Goal: Information Seeking & Learning: Learn about a topic

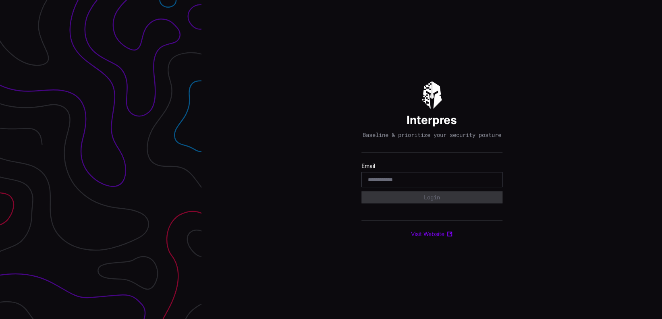
click at [373, 183] on input "email" at bounding box center [432, 179] width 128 height 7
type input "**********"
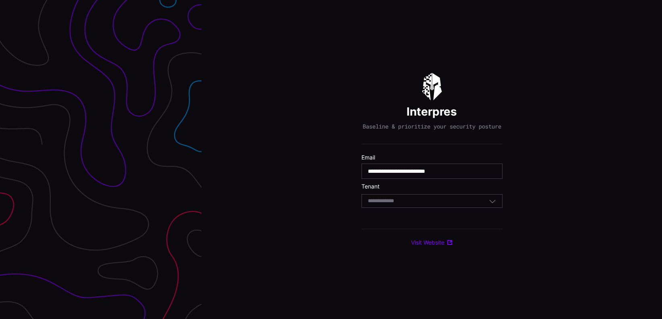
click at [428, 202] on div "Select Tenant" at bounding box center [428, 201] width 121 height 7
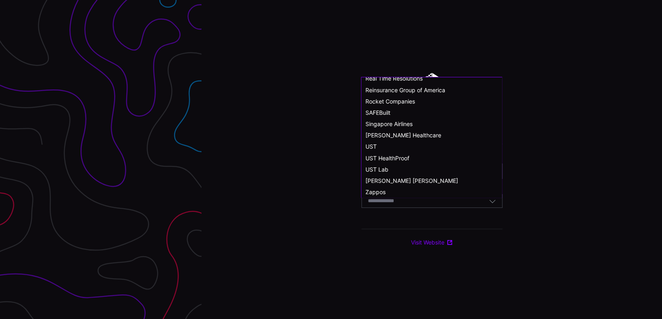
scroll to position [444, 0]
click at [410, 126] on span "Singapore Airlines" at bounding box center [389, 123] width 47 height 7
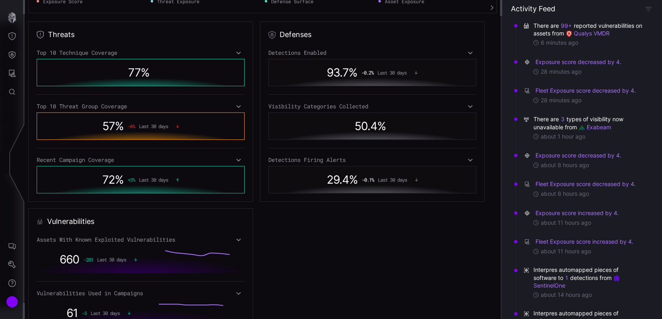
scroll to position [376, 0]
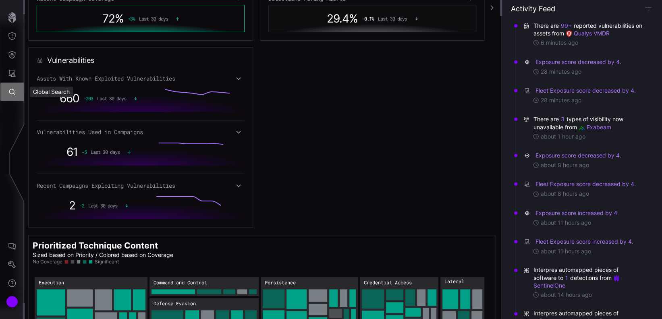
click at [15, 98] on button "Global Search" at bounding box center [11, 92] width 23 height 19
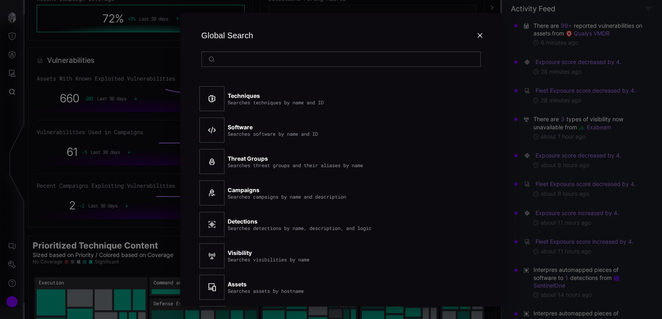
click at [269, 62] on input at bounding box center [341, 59] width 247 height 7
click at [355, 65] on div at bounding box center [341, 59] width 279 height 15
click at [383, 58] on input at bounding box center [341, 59] width 247 height 7
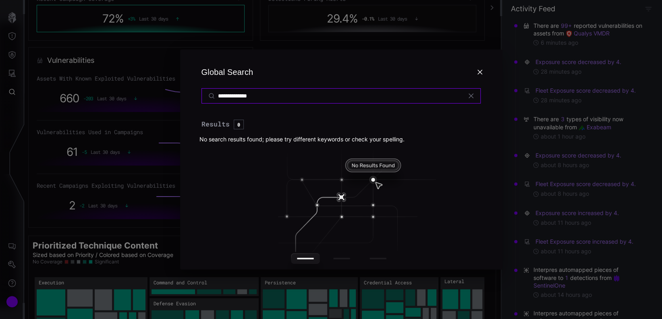
drag, startPoint x: 245, startPoint y: 96, endPoint x: 281, endPoint y: 97, distance: 35.1
click at [279, 96] on input "**********" at bounding box center [341, 95] width 247 height 7
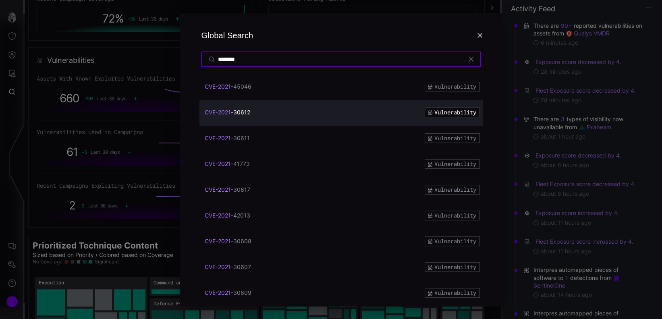
scroll to position [322, 0]
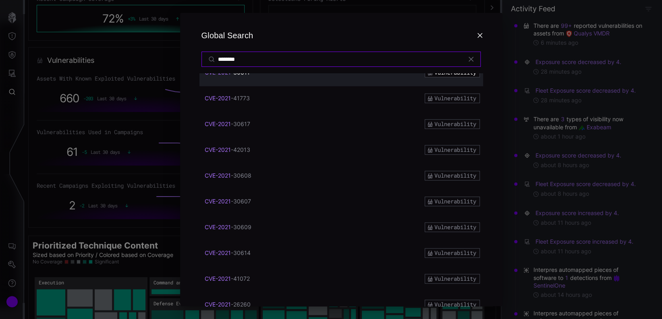
drag, startPoint x: 265, startPoint y: 58, endPoint x: 213, endPoint y: 59, distance: 52.0
click at [213, 59] on div "********" at bounding box center [341, 59] width 279 height 15
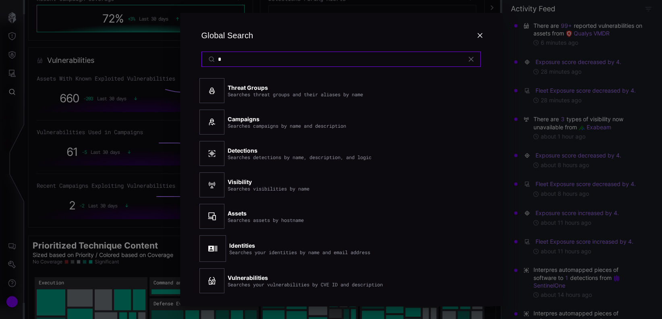
scroll to position [70, 0]
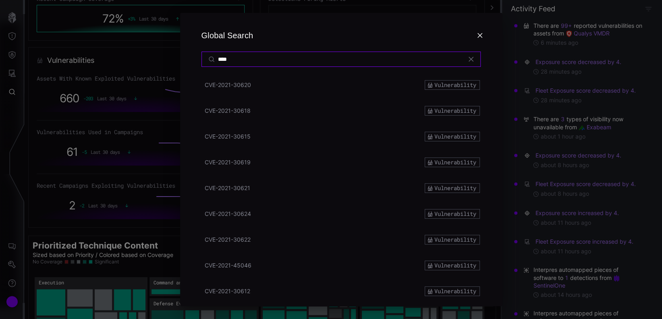
type input "*****"
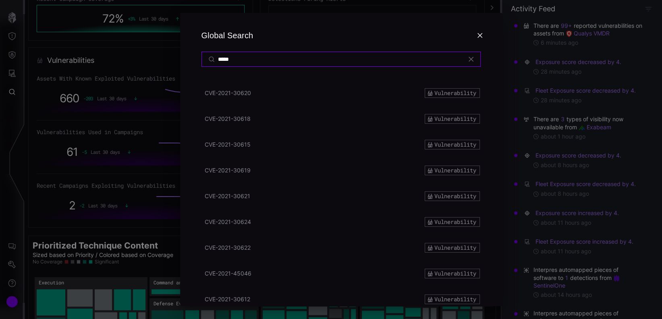
scroll to position [0, 0]
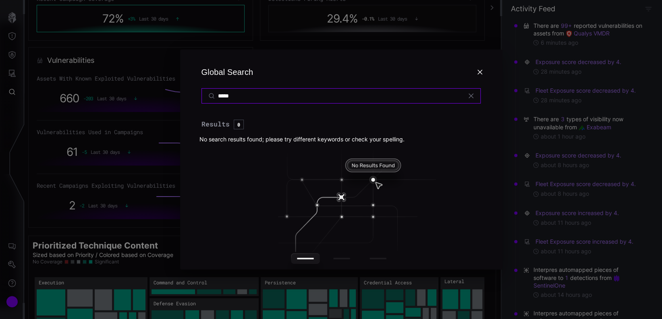
drag, startPoint x: 261, startPoint y: 96, endPoint x: 209, endPoint y: 96, distance: 51.6
click at [209, 96] on div "*****" at bounding box center [341, 95] width 279 height 15
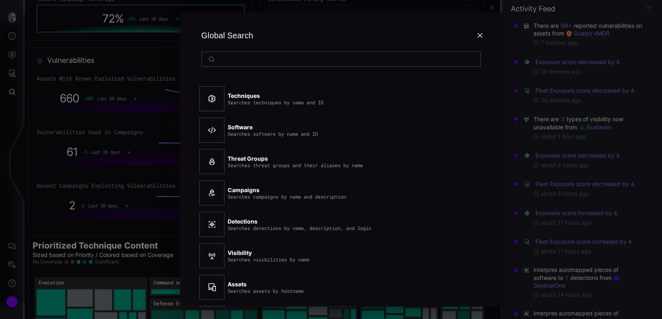
click at [331, 65] on div at bounding box center [341, 59] width 279 height 15
drag, startPoint x: 331, startPoint y: 64, endPoint x: 324, endPoint y: 61, distance: 8.1
click at [324, 61] on input at bounding box center [341, 59] width 247 height 7
paste input "**********"
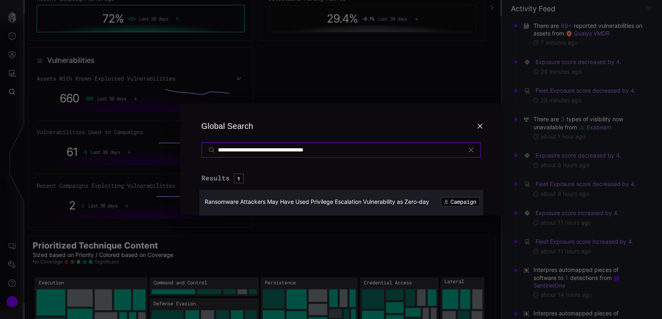
type input "**********"
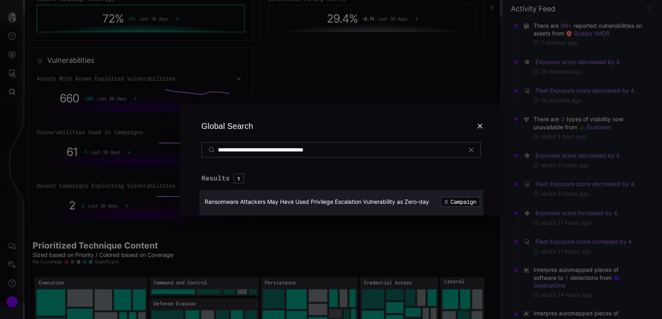
click at [331, 205] on span "Ransomware Attackers May Have Used Privilege Escalation Vulnerability as Zero-d…" at bounding box center [317, 201] width 225 height 7
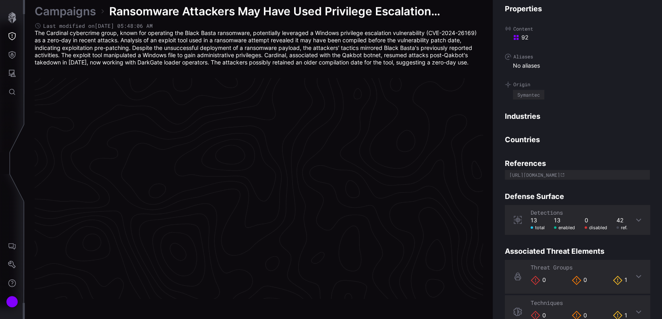
scroll to position [1707, 384]
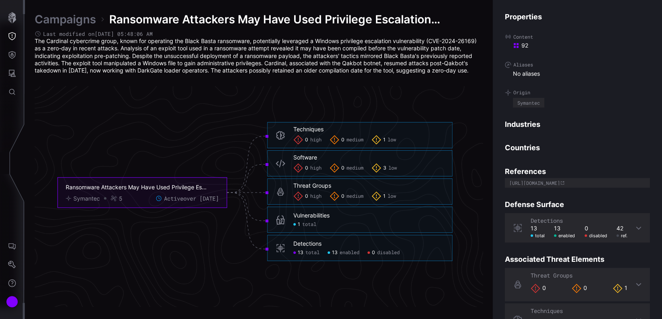
click at [321, 218] on div "Vulnerabilities" at bounding box center [311, 215] width 36 height 7
click at [310, 226] on span "total" at bounding box center [309, 225] width 14 height 6
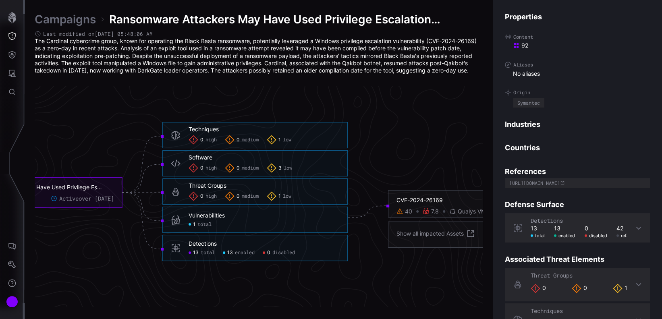
click at [406, 212] on div "40" at bounding box center [408, 211] width 7 height 7
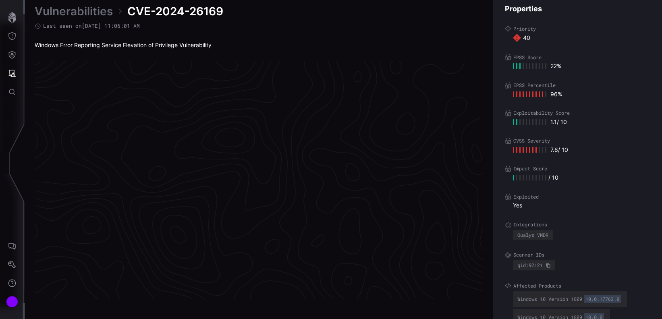
scroll to position [1699, 384]
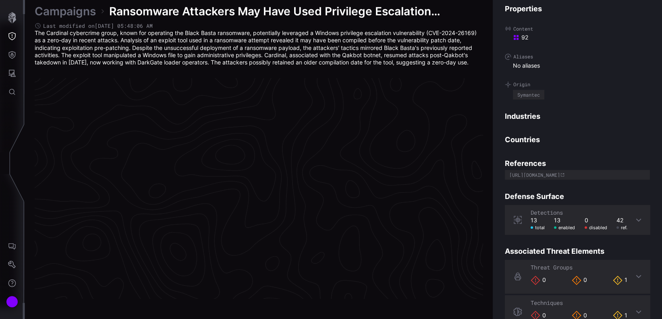
scroll to position [1707, 384]
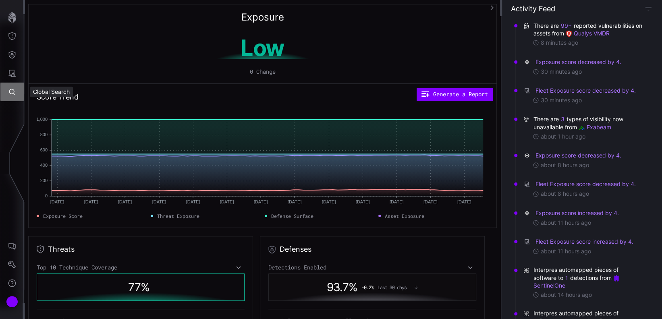
click at [19, 94] on button "Global Search" at bounding box center [11, 92] width 23 height 19
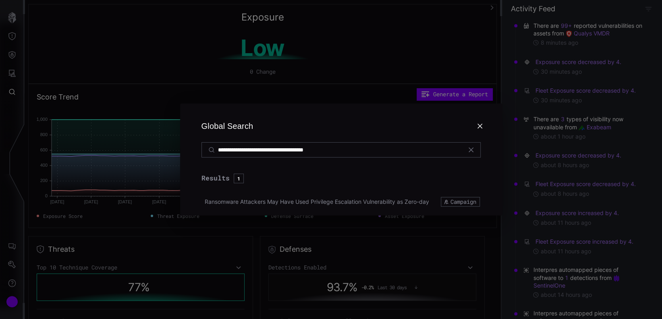
click at [238, 144] on div "**********" at bounding box center [341, 149] width 279 height 15
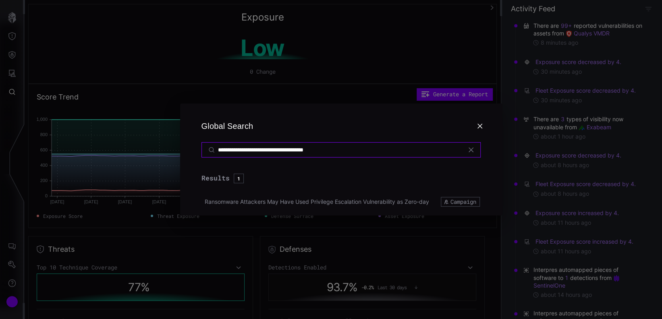
click at [241, 148] on input "**********" at bounding box center [341, 149] width 247 height 7
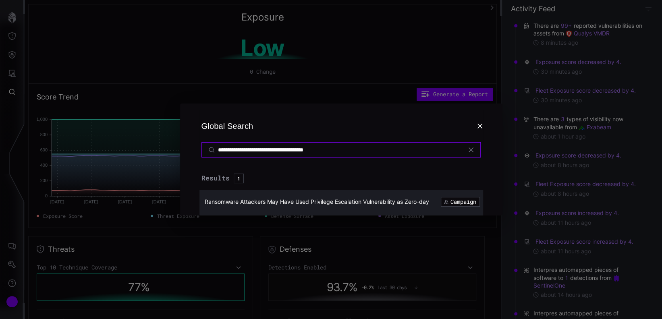
click at [303, 148] on input "**********" at bounding box center [341, 149] width 247 height 7
paste input
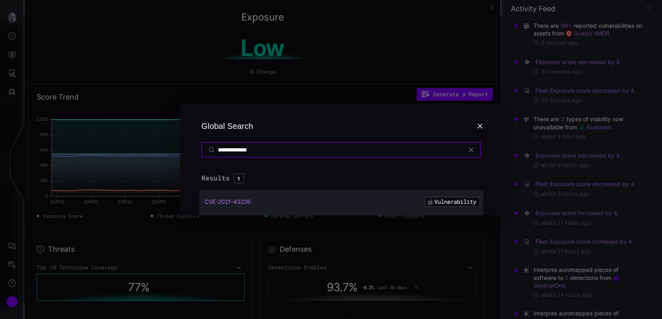
type input "**********"
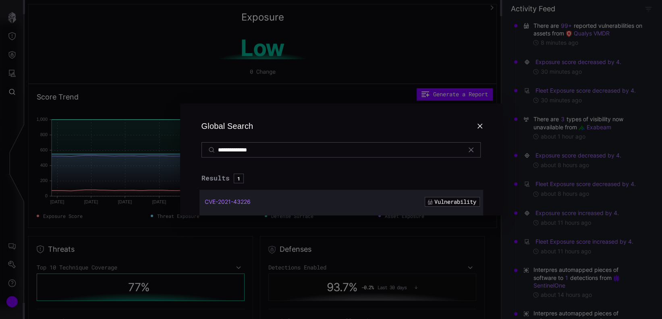
click at [245, 199] on span "CVE-2021-43226" at bounding box center [228, 201] width 46 height 7
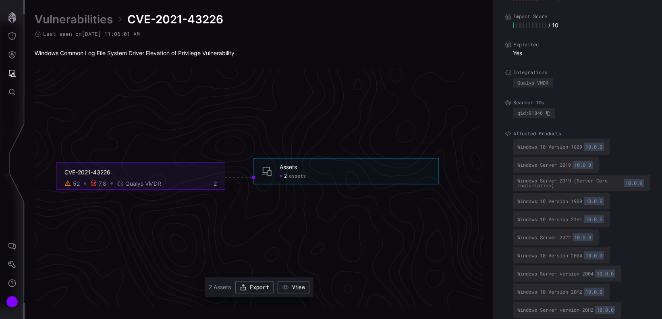
scroll to position [161, 0]
click at [265, 289] on button "Export" at bounding box center [254, 287] width 38 height 12
click at [302, 287] on button "View" at bounding box center [293, 287] width 32 height 12
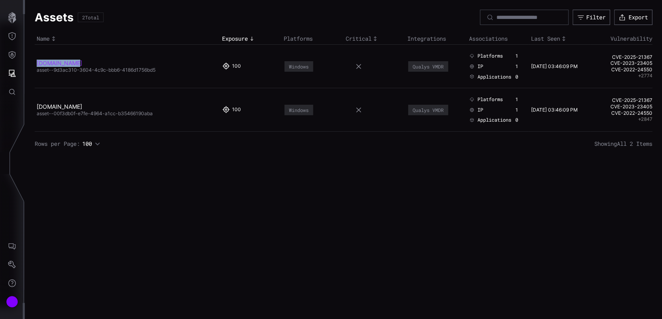
drag, startPoint x: 64, startPoint y: 61, endPoint x: 37, endPoint y: 62, distance: 27.0
click at [37, 62] on h2 "[DOMAIN_NAME]" at bounding box center [124, 63] width 175 height 7
drag, startPoint x: 37, startPoint y: 62, endPoint x: 44, endPoint y: 62, distance: 6.9
copy link "[DOMAIN_NAME]"
drag, startPoint x: 64, startPoint y: 63, endPoint x: 519, endPoint y: 68, distance: 455.5
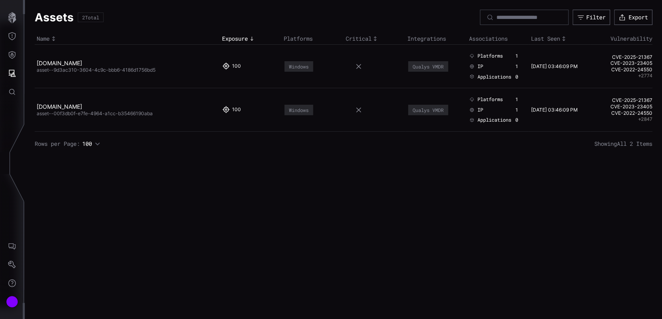
click at [519, 68] on div "1" at bounding box center [518, 66] width 5 height 6
click at [64, 63] on link "[DOMAIN_NAME]" at bounding box center [60, 63] width 46 height 7
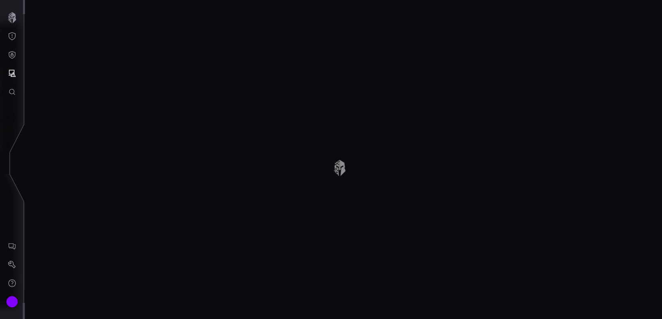
click at [64, 63] on div "Assets 2 Total Filter Export Name Exposure Platforms Critical Integrations Asso…" at bounding box center [343, 159] width 637 height 319
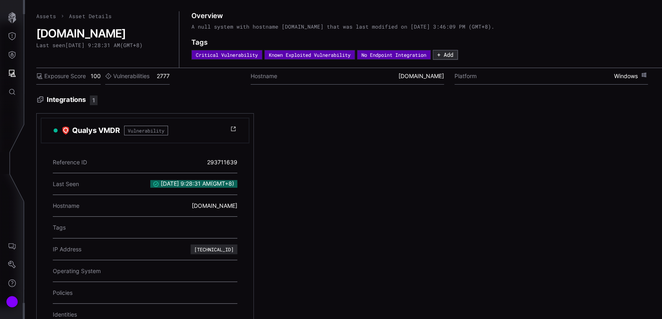
click at [234, 129] on icon at bounding box center [233, 129] width 6 height 6
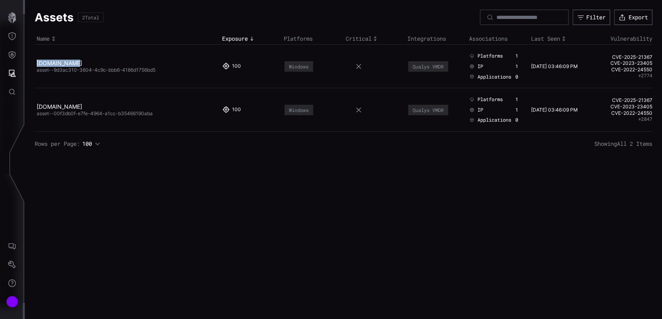
drag, startPoint x: 34, startPoint y: 59, endPoint x: 74, endPoint y: 63, distance: 40.1
click at [74, 63] on td "ad.sfcpl.com asset--9d3ac310-3604-4c9c-bbb6-4186d1756bd5" at bounding box center [127, 67] width 185 height 44
drag, startPoint x: 74, startPoint y: 63, endPoint x: 60, endPoint y: 64, distance: 14.1
drag, startPoint x: 81, startPoint y: 103, endPoint x: 35, endPoint y: 106, distance: 45.2
click at [35, 106] on td "sage.sfcpl.com asset--00f3db0f-e7fe-4964-a1cc-b35466190aba" at bounding box center [127, 110] width 185 height 44
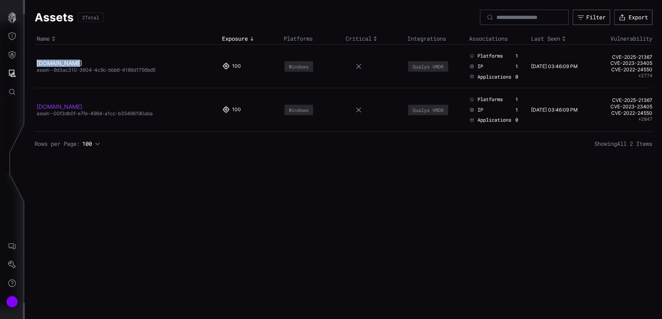
drag, startPoint x: 35, startPoint y: 106, endPoint x: 42, endPoint y: 106, distance: 6.4
copy link "[DOMAIN_NAME]"
click at [52, 64] on link "[DOMAIN_NAME]" at bounding box center [60, 63] width 46 height 7
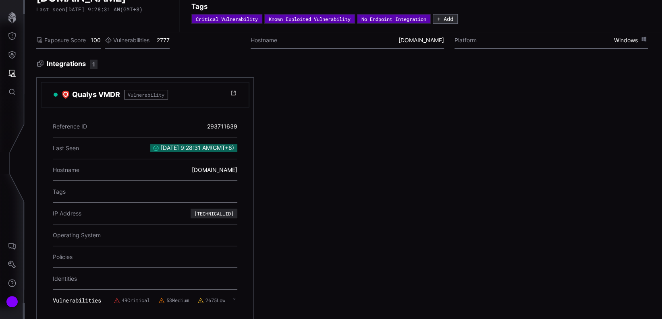
scroll to position [52, 0]
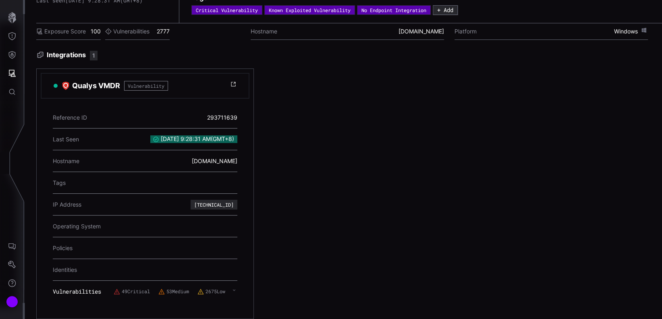
click at [144, 28] on label "Vulnerabilities" at bounding box center [127, 31] width 44 height 7
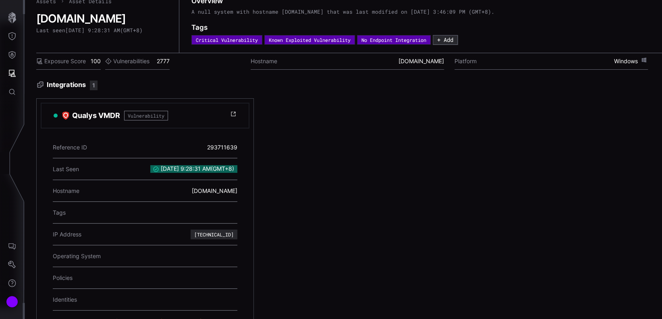
scroll to position [0, 0]
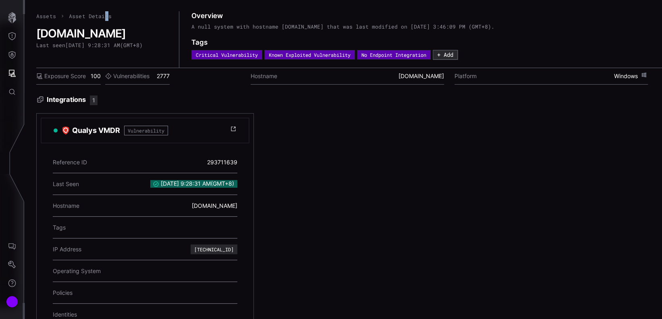
click at [105, 19] on span "Asset Details" at bounding box center [90, 15] width 43 height 7
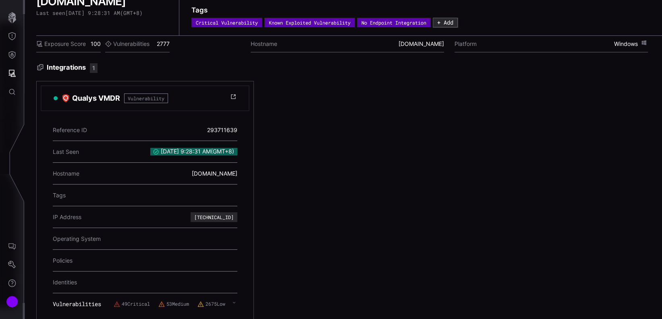
scroll to position [52, 0]
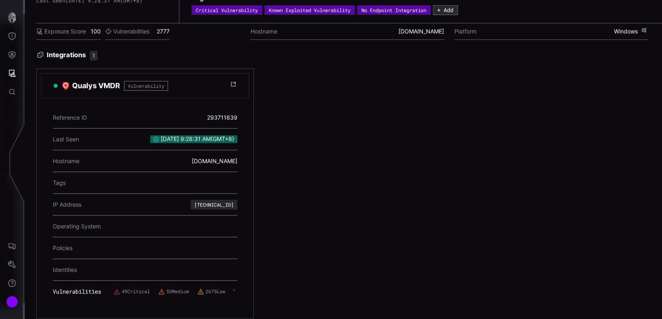
click at [284, 123] on div "Qualys VMDR Vulnerability Reference ID 293711639 Last Seen 10/8/2025, 9:28:31 A…" at bounding box center [349, 194] width 626 height 251
click at [580, 242] on div "Qualys VMDR Vulnerability Reference ID 293711639 Last Seen 10/8/2025, 9:28:31 A…" at bounding box center [349, 194] width 626 height 251
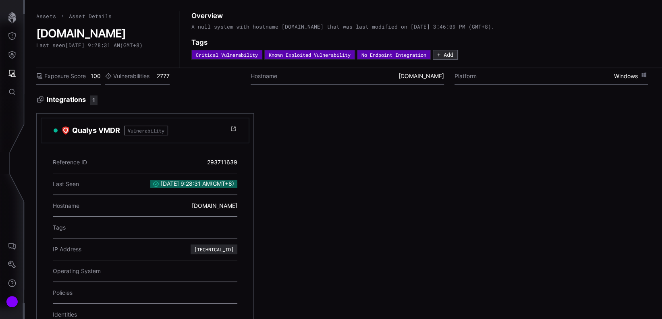
click at [144, 75] on label "Vulnerabilities" at bounding box center [127, 76] width 44 height 7
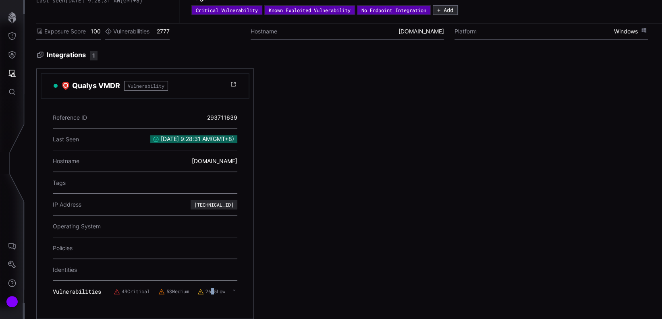
click at [210, 289] on label "2675 Low" at bounding box center [212, 292] width 28 height 6
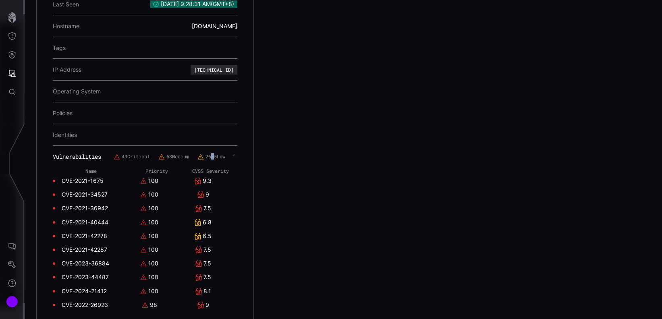
scroll to position [163, 0]
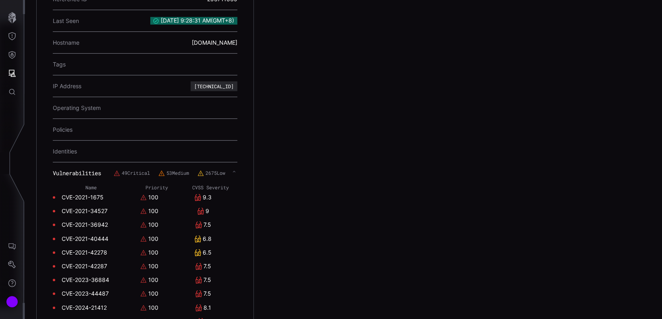
click at [167, 170] on label "53 Medium" at bounding box center [173, 173] width 31 height 6
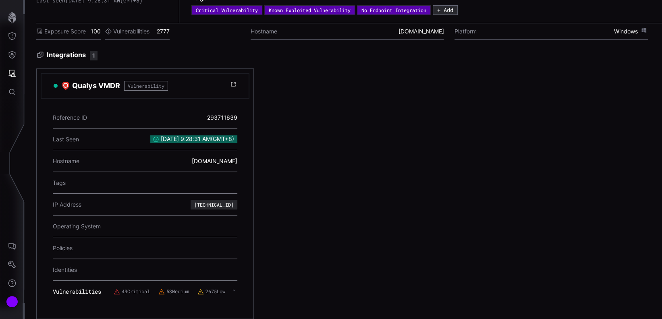
click at [206, 289] on label "2675 Low" at bounding box center [212, 292] width 28 height 6
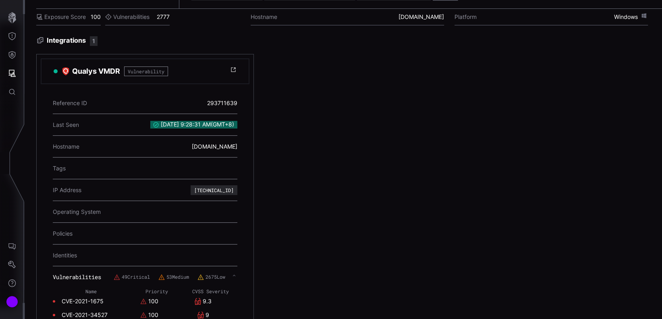
scroll to position [56, 0]
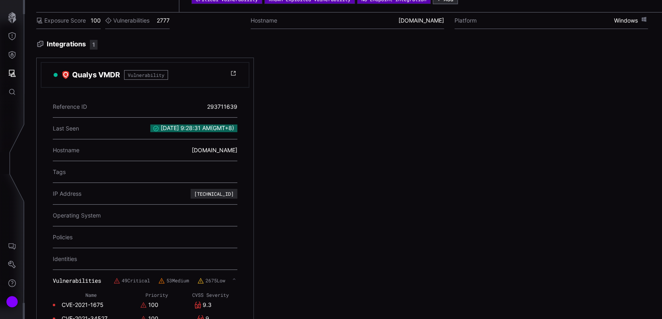
click at [162, 74] on span "Vulnerability" at bounding box center [146, 75] width 44 height 10
click at [233, 73] on icon at bounding box center [233, 73] width 6 height 6
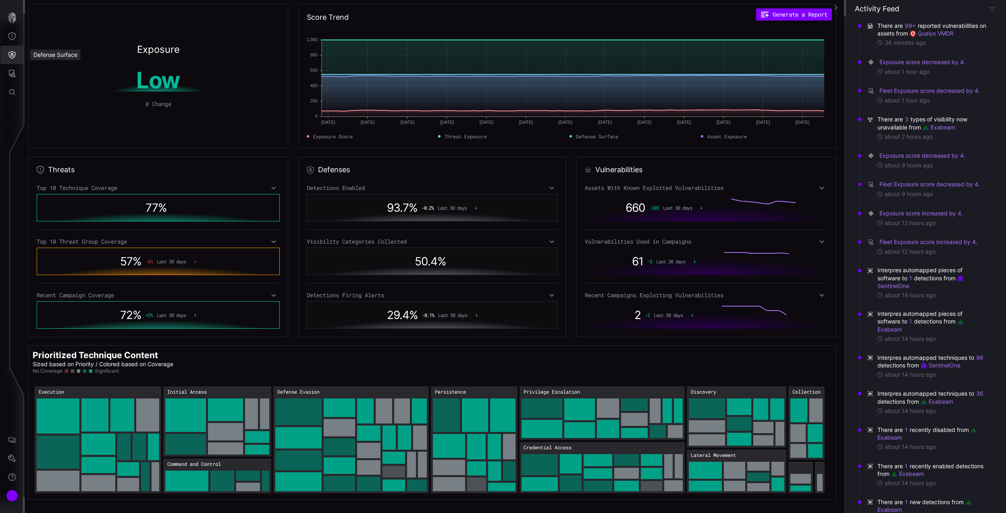
click at [11, 52] on icon "Defense Surface" at bounding box center [12, 55] width 8 height 8
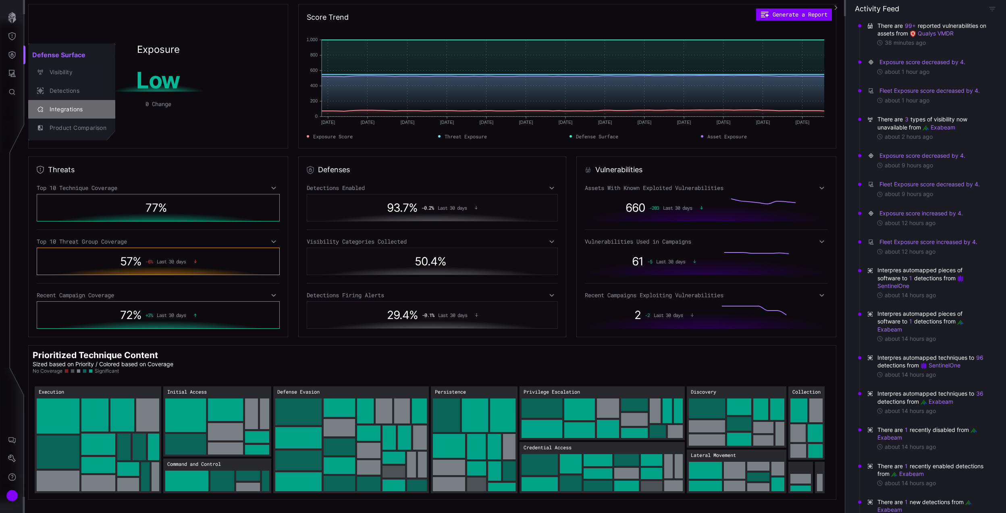
click at [52, 105] on div "Integrations" at bounding box center [76, 109] width 61 height 10
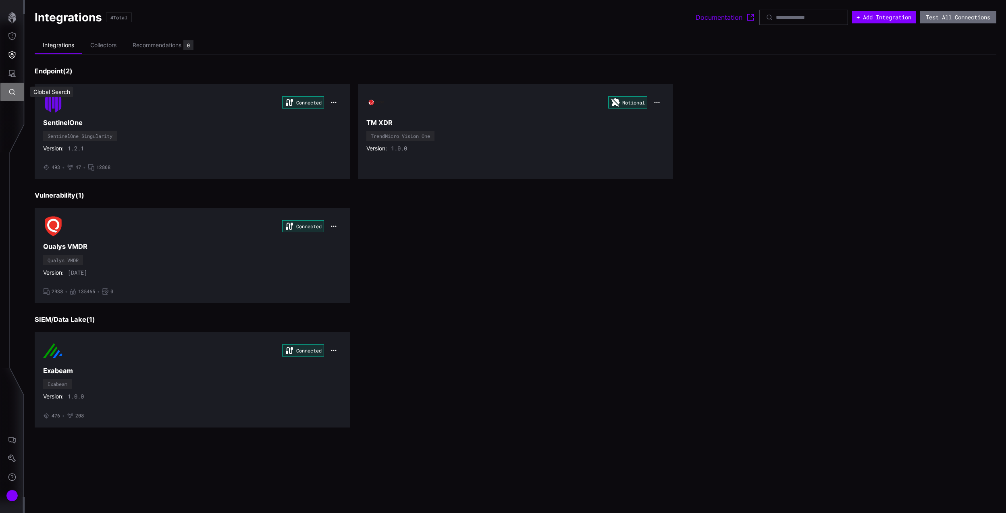
click at [12, 90] on icon "Global Search" at bounding box center [12, 92] width 8 height 8
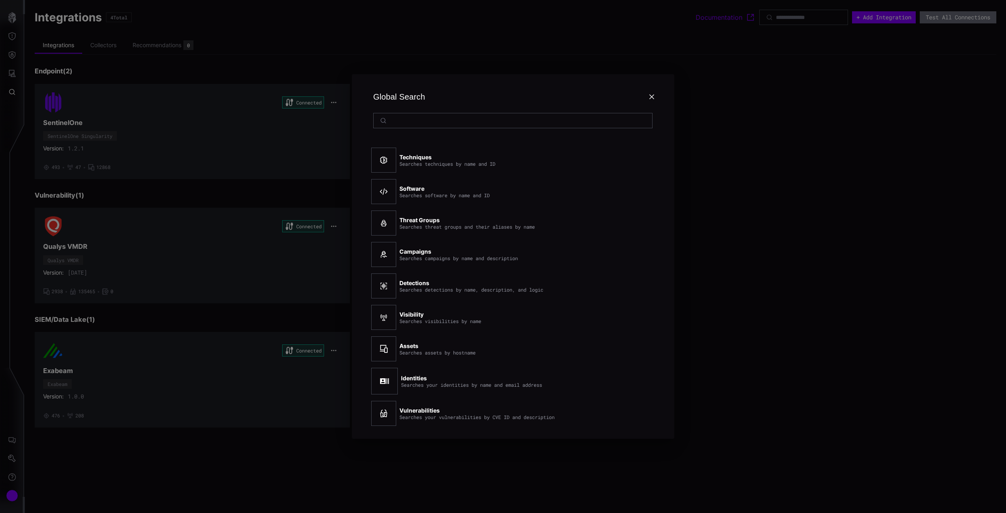
click at [454, 120] on input at bounding box center [513, 120] width 247 height 7
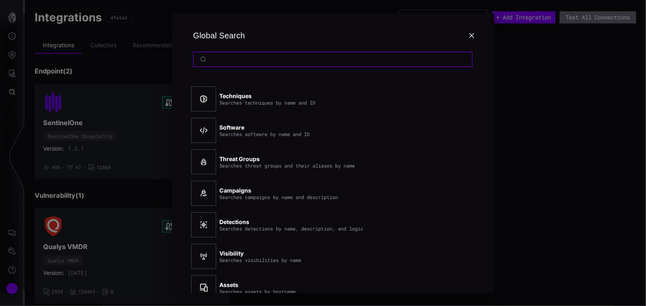
paste input "**********"
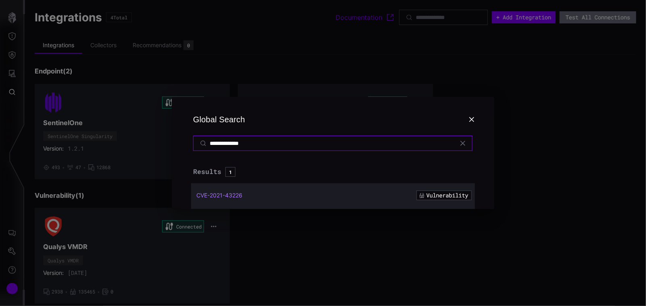
type input "**********"
click at [239, 194] on span "CVE-2021-43226" at bounding box center [219, 194] width 46 height 7
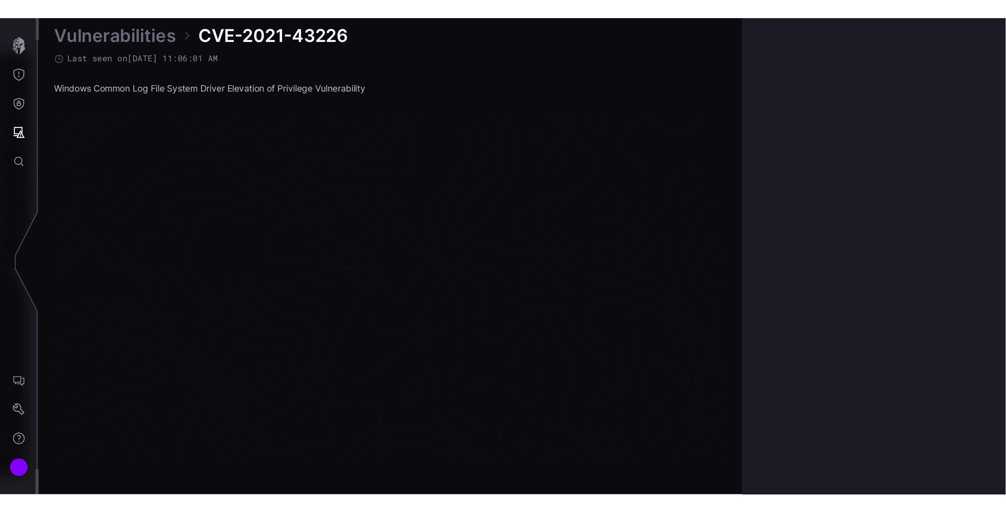
scroll to position [1706, 392]
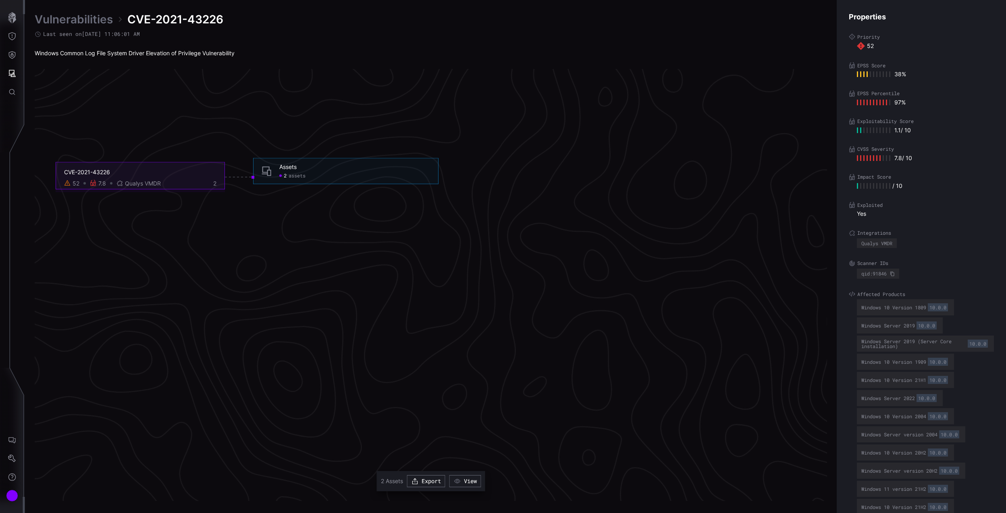
click at [213, 183] on div "2" at bounding box center [210, 183] width 12 height 7
click at [288, 178] on div "2 assets" at bounding box center [292, 176] width 26 height 6
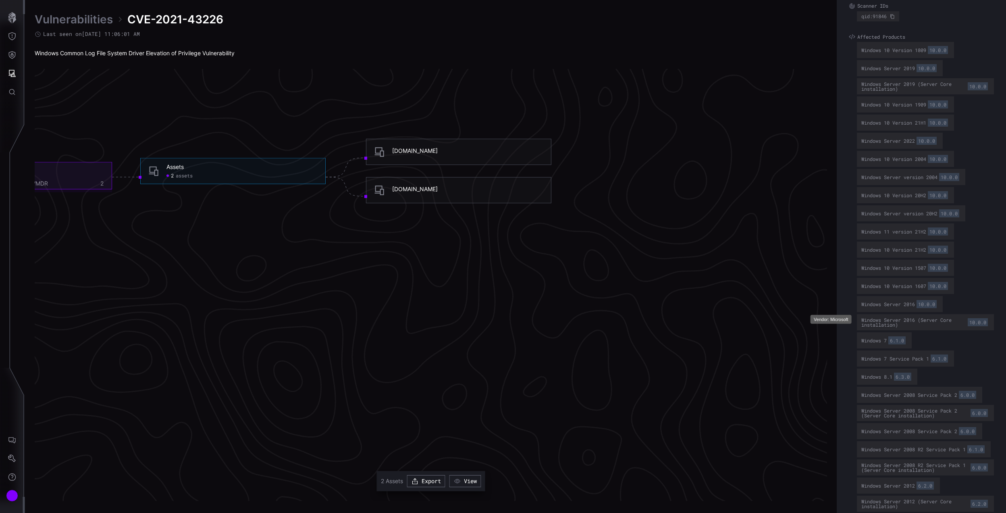
scroll to position [312, 0]
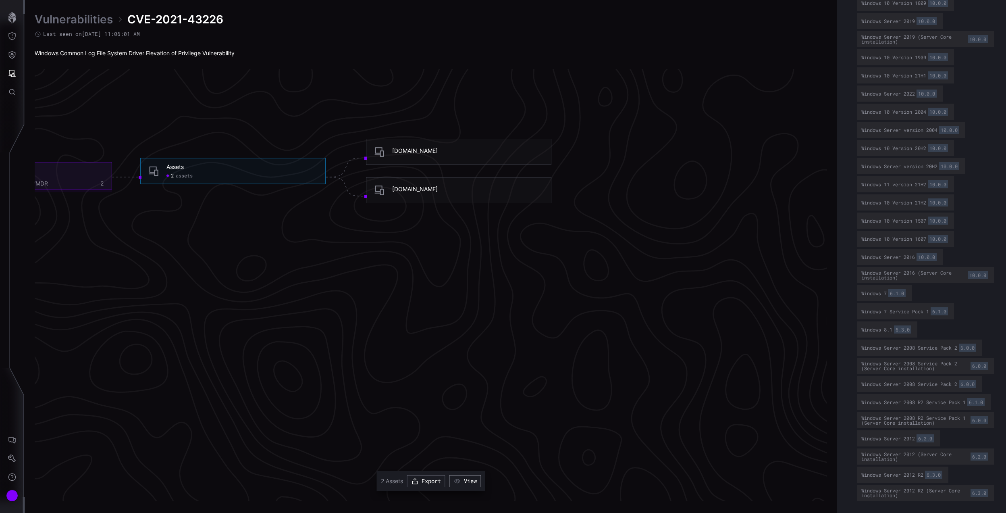
click at [460, 480] on icon "button" at bounding box center [457, 480] width 7 height 7
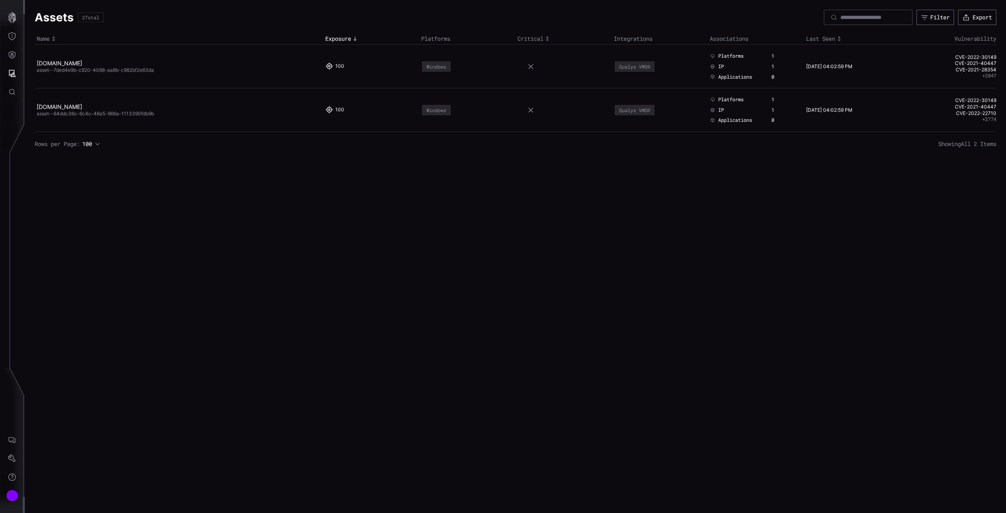
click at [987, 121] on button "+ 2774" at bounding box center [989, 119] width 14 height 6
